Goal: Browse casually

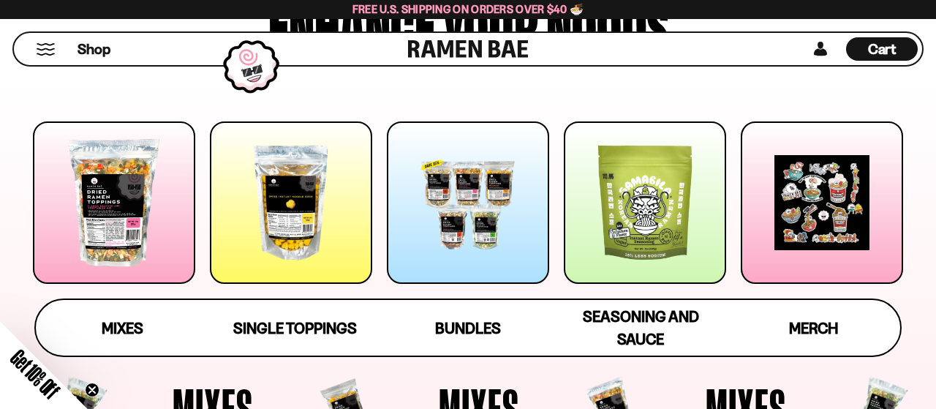
scroll to position [228, 0]
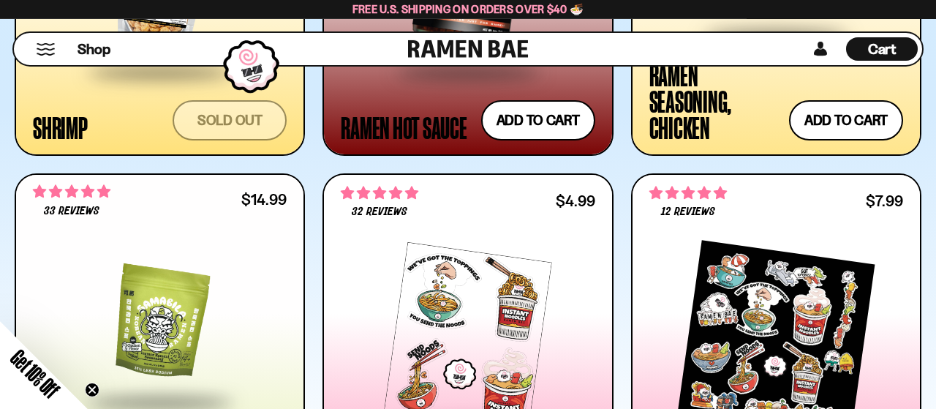
scroll to position [2891, 0]
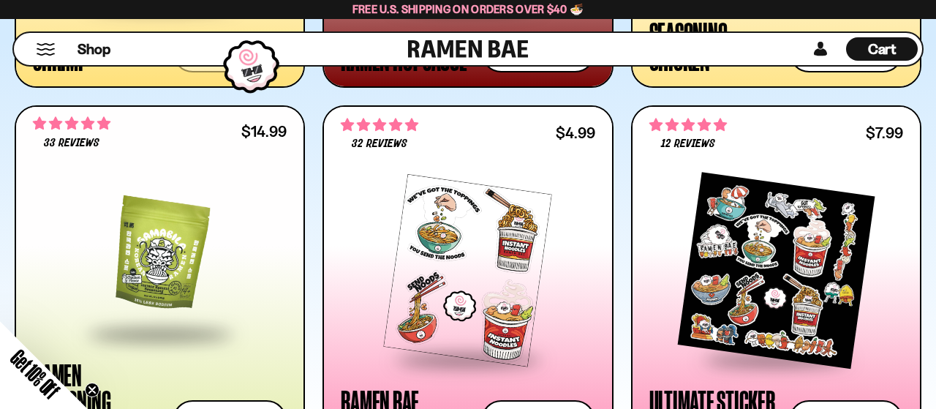
drag, startPoint x: 535, startPoint y: 42, endPoint x: 468, endPoint y: 40, distance: 67.3
click at [468, 40] on div "Shop Cart D0381C2F-513E-4F90-8A41-6F0A75DCBAAA" at bounding box center [467, 48] width 911 height 35
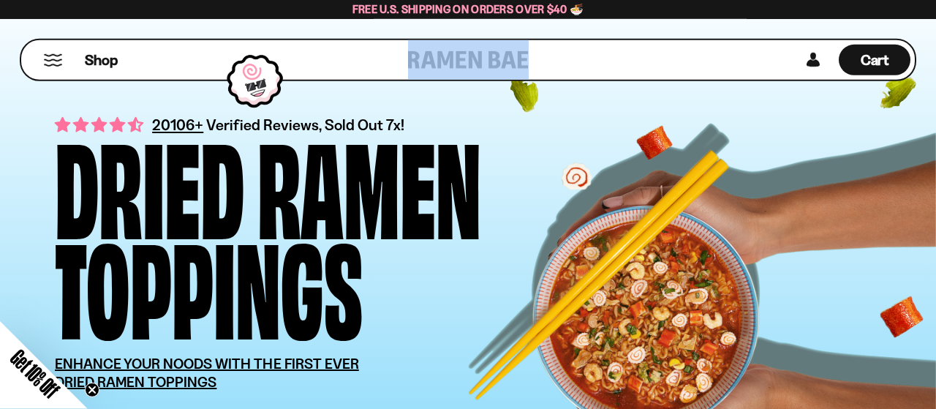
scroll to position [0, 0]
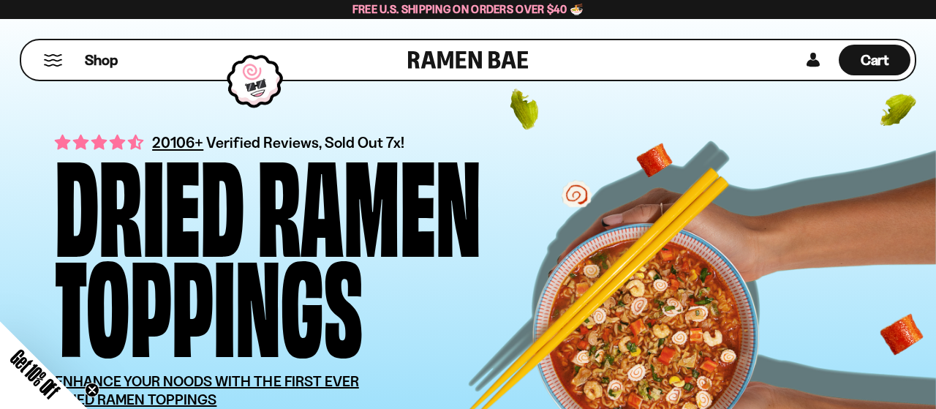
click at [291, 250] on div "Toppings" at bounding box center [209, 300] width 308 height 100
click at [475, 53] on link at bounding box center [468, 60] width 121 height 40
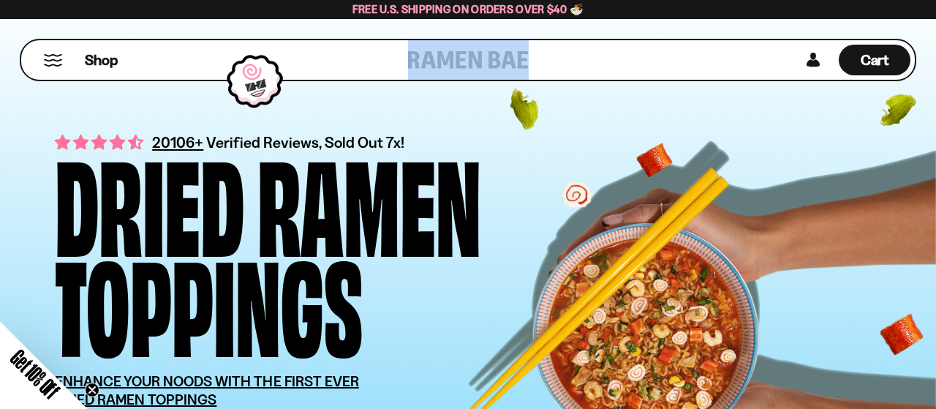
drag, startPoint x: 548, startPoint y: 53, endPoint x: 400, endPoint y: 52, distance: 147.8
click at [400, 52] on div "Shop Cart D0381C2F-513E-4F90-8A41-6F0A75DCBAAA" at bounding box center [468, 60] width 897 height 42
copy div
